Goal: Navigation & Orientation: Find specific page/section

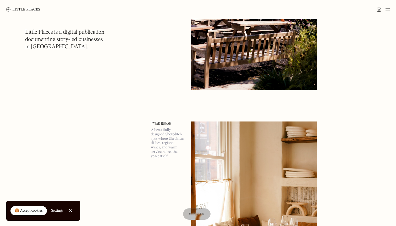
scroll to position [2273, 0]
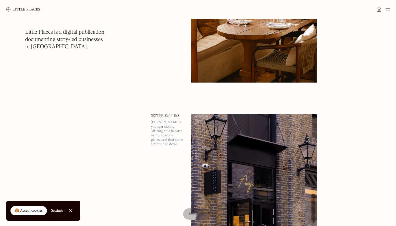
click at [36, 11] on img at bounding box center [23, 9] width 34 height 4
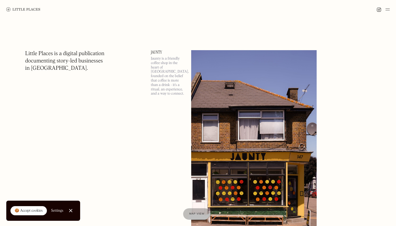
click at [387, 10] on img at bounding box center [387, 9] width 4 height 6
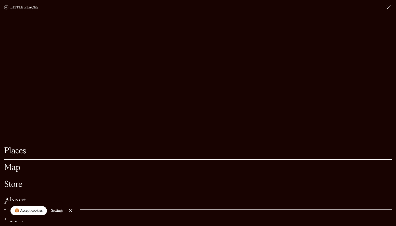
click at [84, 174] on div "Map" at bounding box center [197, 168] width 387 height 17
click at [15, 171] on link "Map" at bounding box center [197, 168] width 387 height 8
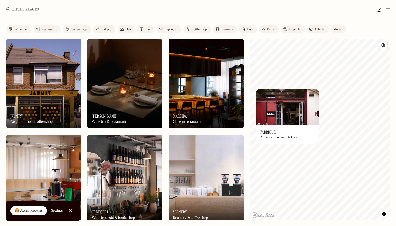
click at [282, 114] on img at bounding box center [287, 107] width 63 height 37
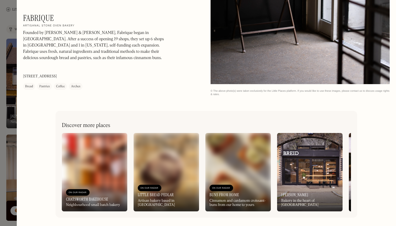
scroll to position [829, 0]
click at [14, 21] on div at bounding box center [198, 113] width 396 height 226
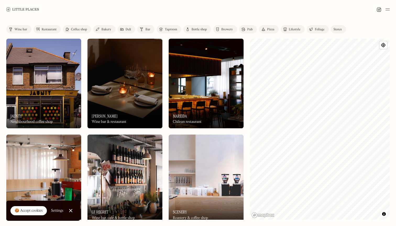
click at [393, 100] on div "Label Wine bar Restaurant Coffee shop Bakery Deli Bar Taproom Bottle shop Brewe…" at bounding box center [198, 122] width 396 height 207
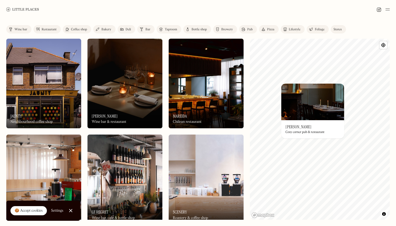
click at [312, 85] on img at bounding box center [312, 102] width 63 height 37
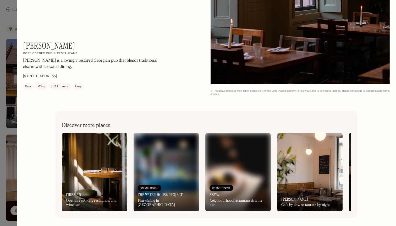
scroll to position [1285, 0]
click at [11, 68] on div at bounding box center [198, 113] width 396 height 226
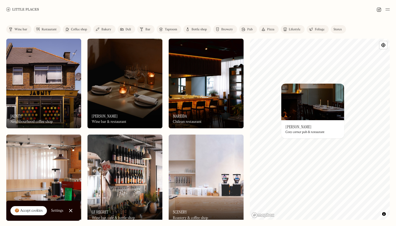
click at [328, 118] on img at bounding box center [312, 102] width 63 height 37
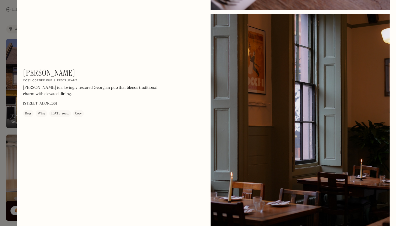
scroll to position [1126, 0]
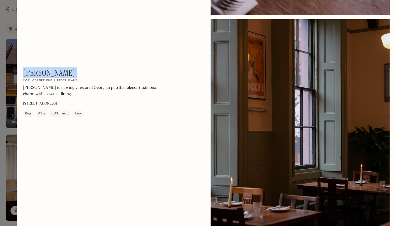
drag, startPoint x: 24, startPoint y: 73, endPoint x: 87, endPoint y: 73, distance: 62.3
click at [87, 73] on div "William IV On Our Radar Cosy corner pub & restaurant William IV is a lovingly r…" at bounding box center [93, 92] width 141 height 49
copy div "William IV On Our Radar"
click at [12, 65] on div at bounding box center [198, 113] width 396 height 226
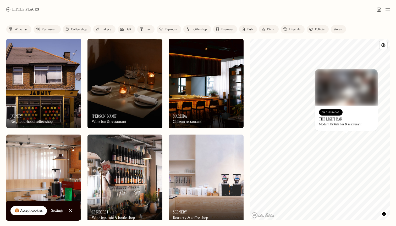
click at [351, 112] on div "On Our Radar The Light Bar Modern British bar & restaurant" at bounding box center [346, 118] width 63 height 25
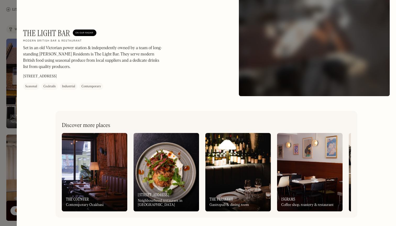
scroll to position [226, 0]
click at [14, 36] on div at bounding box center [198, 113] width 396 height 226
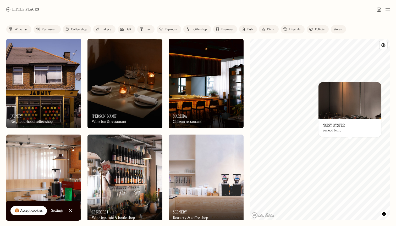
click at [354, 114] on img at bounding box center [349, 100] width 63 height 37
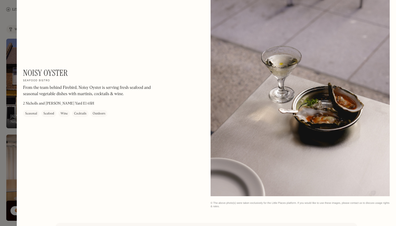
scroll to position [467, 0]
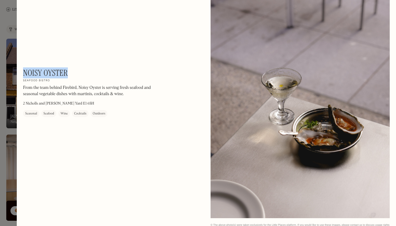
drag, startPoint x: 24, startPoint y: 72, endPoint x: 75, endPoint y: 69, distance: 51.1
click at [75, 69] on div "Noisy Oyster On Our Radar Seafood bistro From the team behind Firebird, Noisy O…" at bounding box center [93, 92] width 141 height 49
copy h1 "Noisy Oyster"
click at [14, 35] on div at bounding box center [198, 113] width 396 height 226
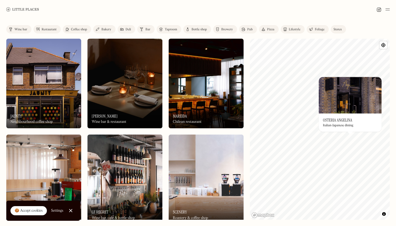
click at [355, 109] on img at bounding box center [349, 95] width 63 height 37
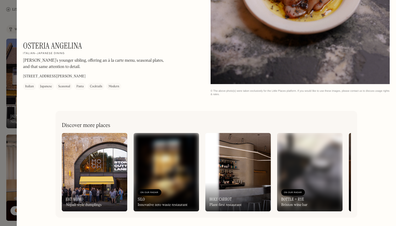
scroll to position [829, 0]
click at [119, 147] on img at bounding box center [94, 172] width 65 height 78
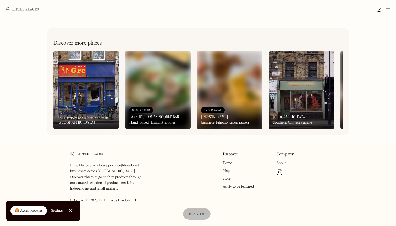
scroll to position [231, 0]
click at [285, 76] on img at bounding box center [300, 90] width 65 height 78
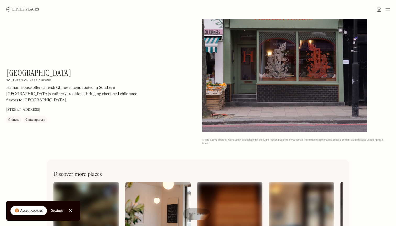
scroll to position [54, 0]
